Goal: Information Seeking & Learning: Check status

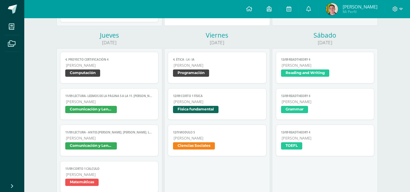
scroll to position [273, 0]
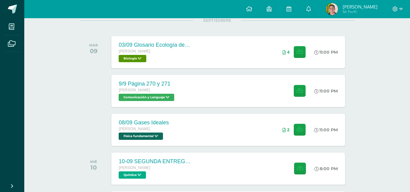
scroll to position [87, 0]
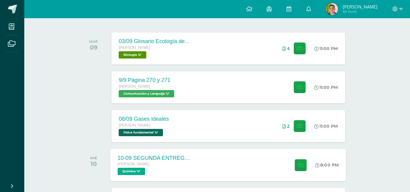
click at [215, 151] on div "10-09 SEGUNDA ENTREGA DE GUÍA Quinto Bachillerato Química 'U' 8:00 PM 10-09 SEG…" at bounding box center [228, 165] width 236 height 32
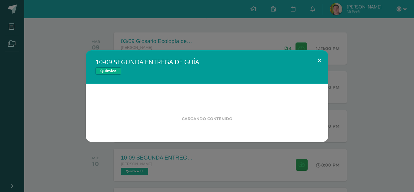
click at [318, 58] on button at bounding box center [319, 60] width 17 height 21
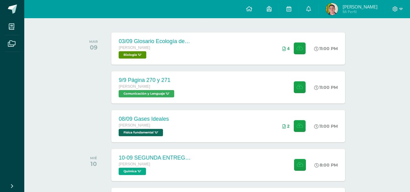
click at [362, 8] on span "[PERSON_NAME]" at bounding box center [359, 7] width 35 height 6
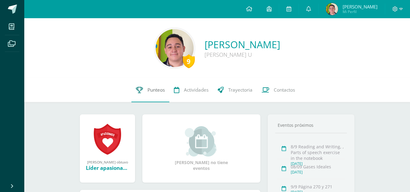
click at [133, 90] on link "Punteos" at bounding box center [150, 90] width 38 height 24
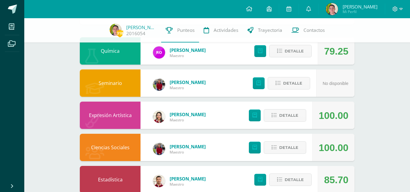
scroll to position [44, 0]
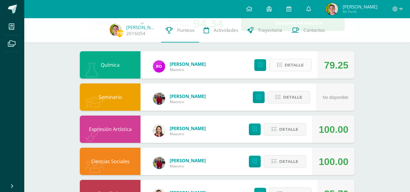
click at [274, 63] on button "Detalle" at bounding box center [290, 65] width 42 height 12
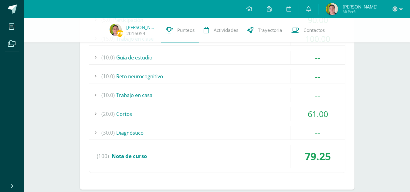
scroll to position [147, 0]
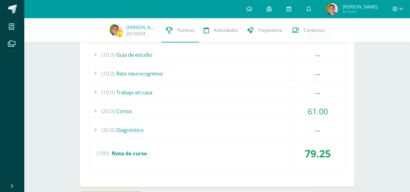
click at [313, 109] on div "61.00" at bounding box center [317, 111] width 55 height 14
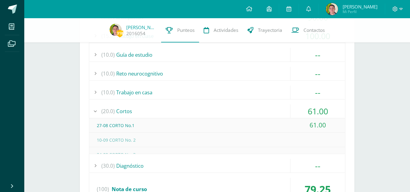
click at [313, 109] on div "61.00" at bounding box center [317, 111] width 55 height 14
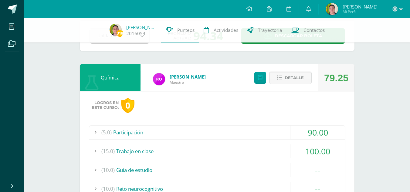
scroll to position [18, 0]
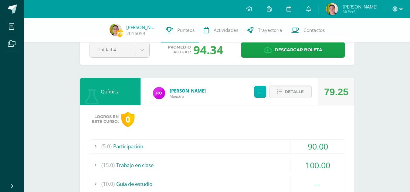
click at [262, 93] on icon at bounding box center [260, 91] width 5 height 5
